Goal: Information Seeking & Learning: Learn about a topic

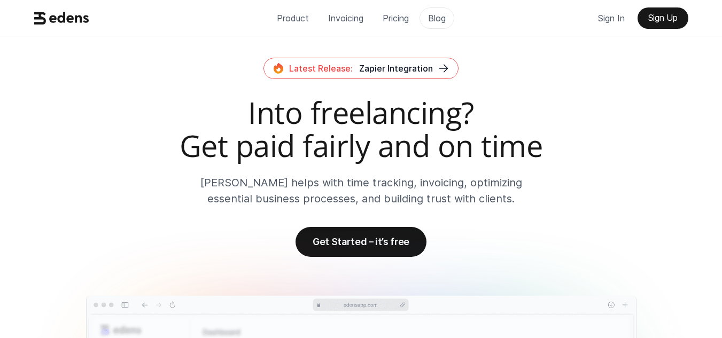
click at [437, 13] on p "Blog" at bounding box center [437, 18] width 18 height 16
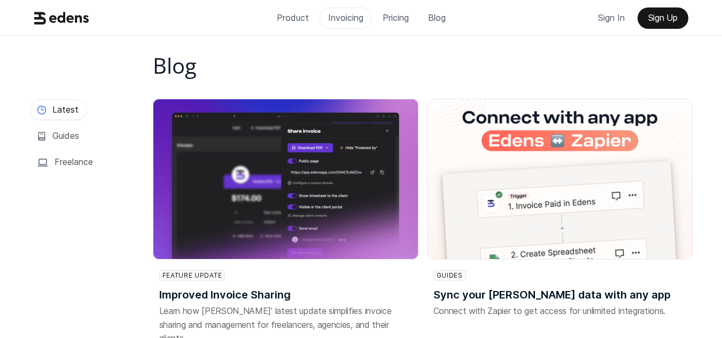
click at [344, 21] on p "Invoicing" at bounding box center [345, 18] width 35 height 16
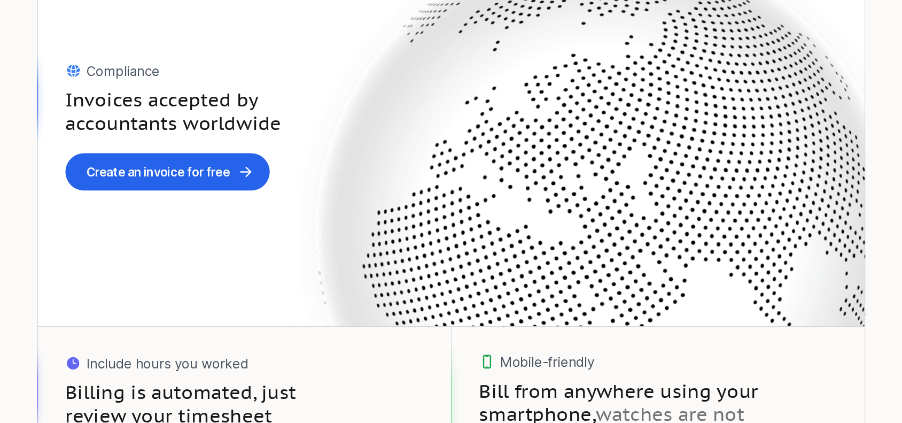
scroll to position [1359, 0]
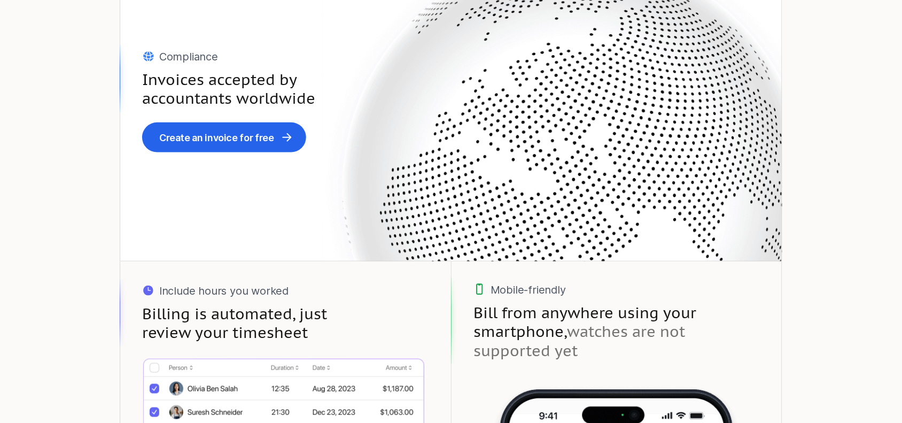
drag, startPoint x: 629, startPoint y: 34, endPoint x: 105, endPoint y: 191, distance: 546.9
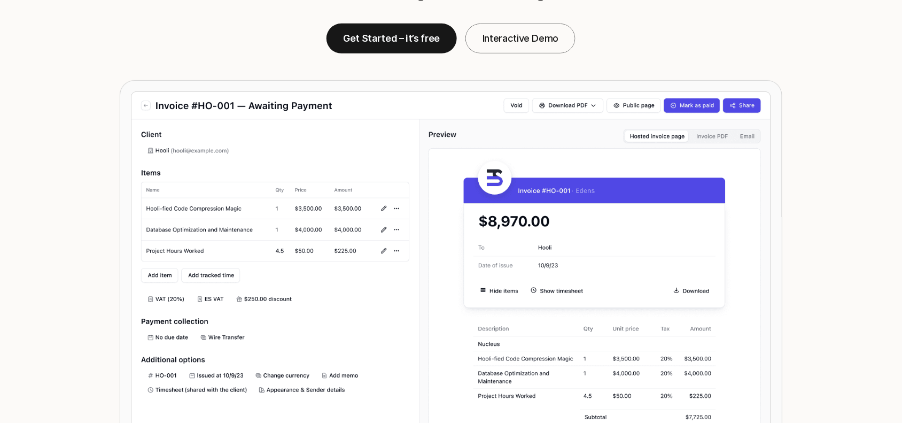
scroll to position [0, 0]
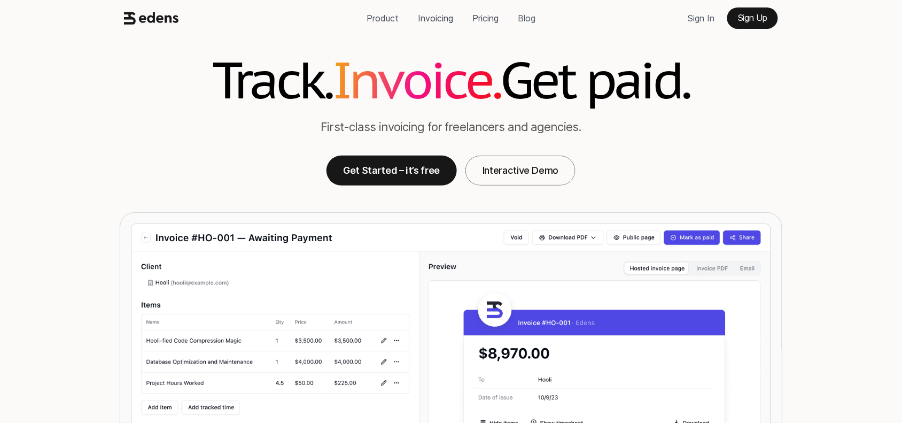
click at [484, 19] on p "Pricing" at bounding box center [485, 18] width 26 height 16
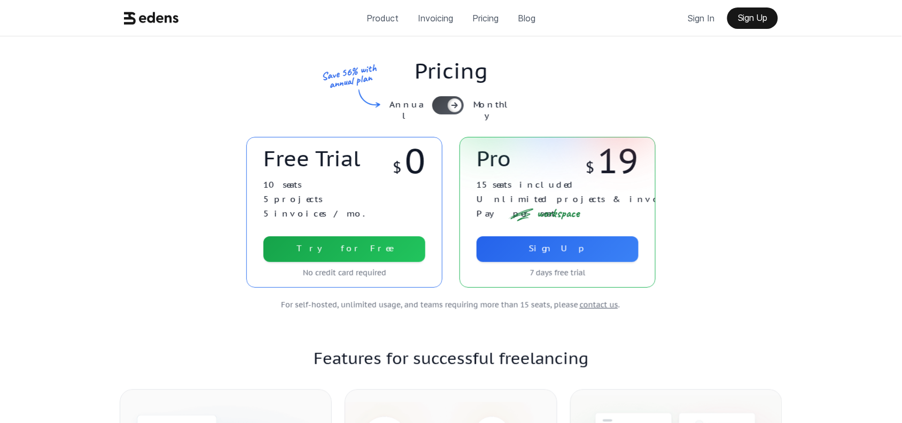
click at [463, 99] on div at bounding box center [448, 105] width 32 height 18
click at [455, 102] on div at bounding box center [448, 105] width 32 height 18
click at [453, 104] on icon at bounding box center [455, 105] width 9 height 9
click at [453, 104] on div at bounding box center [448, 105] width 32 height 18
drag, startPoint x: 265, startPoint y: 188, endPoint x: 338, endPoint y: 206, distance: 75.4
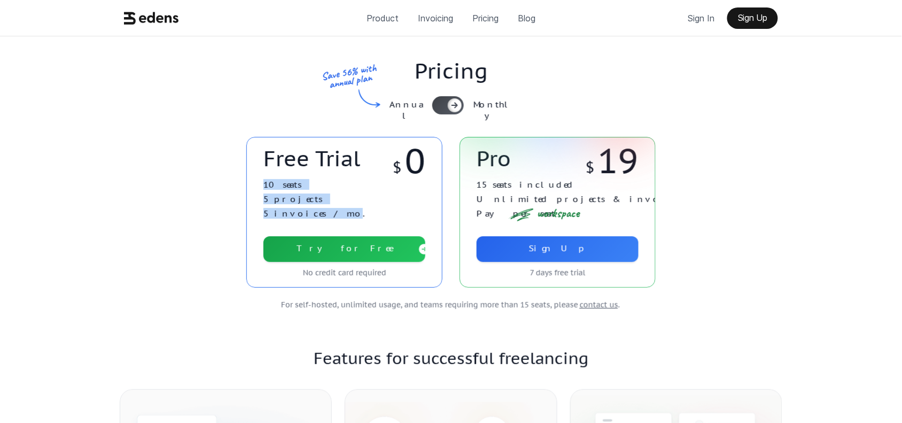
click at [333, 204] on div "10 seats 5 projects 5 invoices / mo." at bounding box center [345, 201] width 162 height 51
click at [346, 211] on div "10 seats 5 projects 5 invoices / mo." at bounding box center [345, 201] width 162 height 51
drag, startPoint x: 280, startPoint y: 206, endPoint x: 258, endPoint y: 203, distance: 21.5
click at [279, 206] on div "10 seats 5 projects 5 invoices / mo." at bounding box center [345, 201] width 162 height 51
click at [261, 190] on div "Free Trial $ 0 10 seats 5 projects 5 invoices / mo. Try for Free No credit card…" at bounding box center [344, 212] width 196 height 151
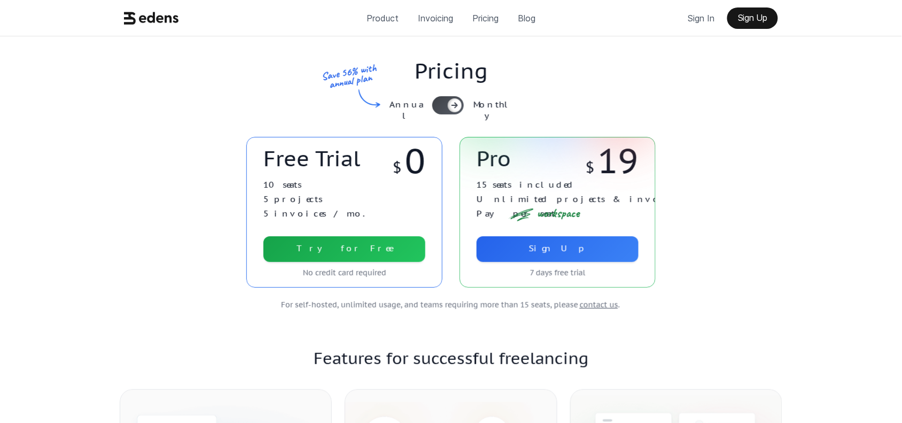
click at [268, 183] on p "10 seats" at bounding box center [283, 185] width 38 height 10
drag, startPoint x: 267, startPoint y: 184, endPoint x: 319, endPoint y: 202, distance: 54.8
click at [318, 202] on div "10 seats 5 projects 5 invoices / mo." at bounding box center [345, 201] width 162 height 51
click at [347, 197] on div "10 seats 5 projects 5 invoices / mo." at bounding box center [345, 201] width 162 height 51
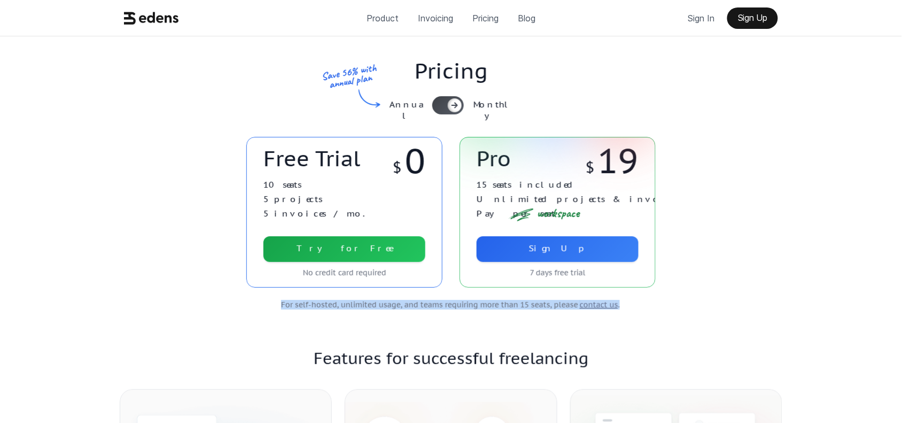
drag, startPoint x: 281, startPoint y: 301, endPoint x: 683, endPoint y: 306, distance: 402.0
click at [645, 308] on div "For self-hosted, unlimited usage, and teams requiring more than 15 seats, pleas…" at bounding box center [451, 305] width 401 height 10
click at [696, 303] on div "Free Trial $ 0 10 seats 5 projects 5 invoices / mo. Try for Free No credit card…" at bounding box center [451, 243] width 680 height 212
click at [717, 274] on div "Free Trial $ 0 10 seats 5 projects 5 invoices / mo. Try for Free No credit card…" at bounding box center [451, 212] width 680 height 151
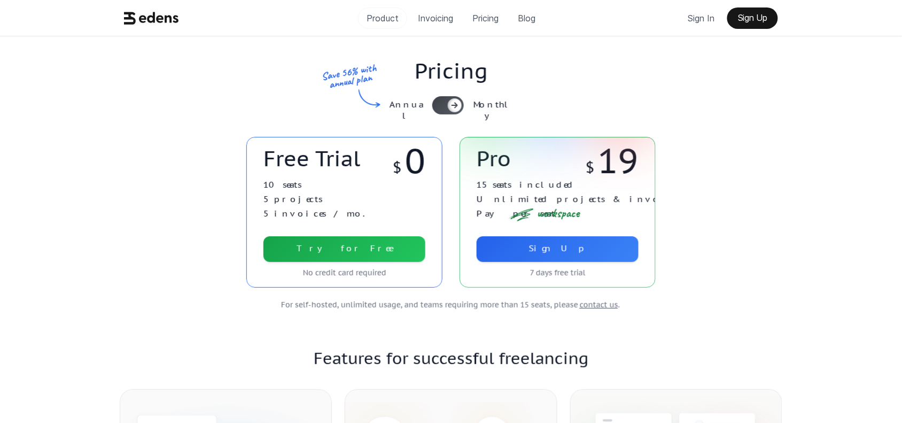
click at [382, 12] on p "Product" at bounding box center [383, 18] width 32 height 16
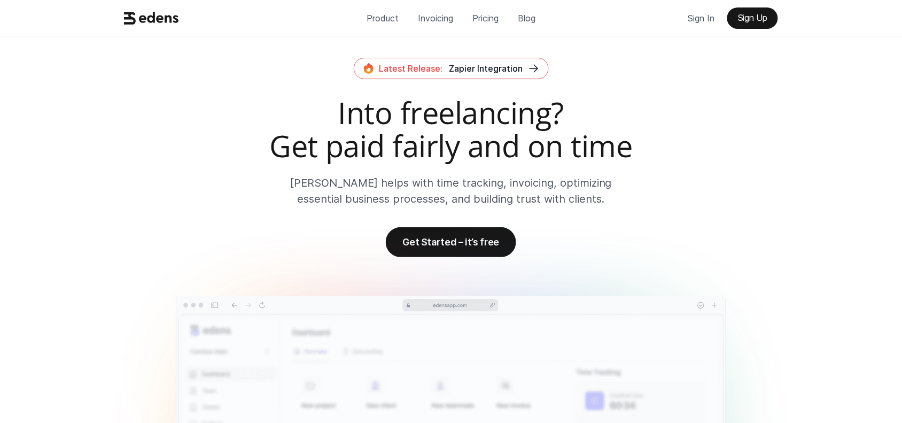
click at [171, 20] on use at bounding box center [151, 18] width 55 height 12
